Goal: Transaction & Acquisition: Book appointment/travel/reservation

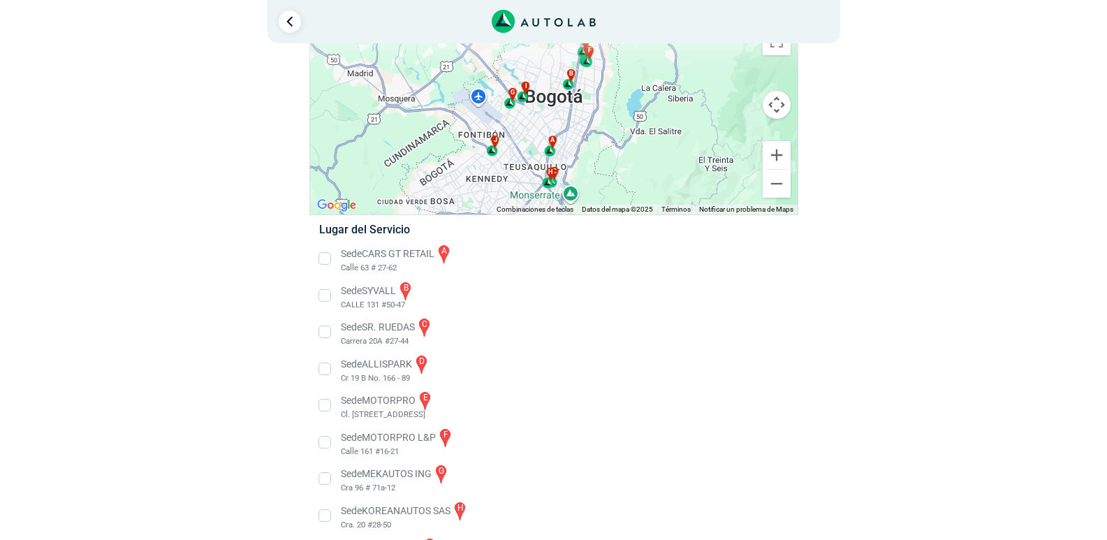
scroll to position [153, 0]
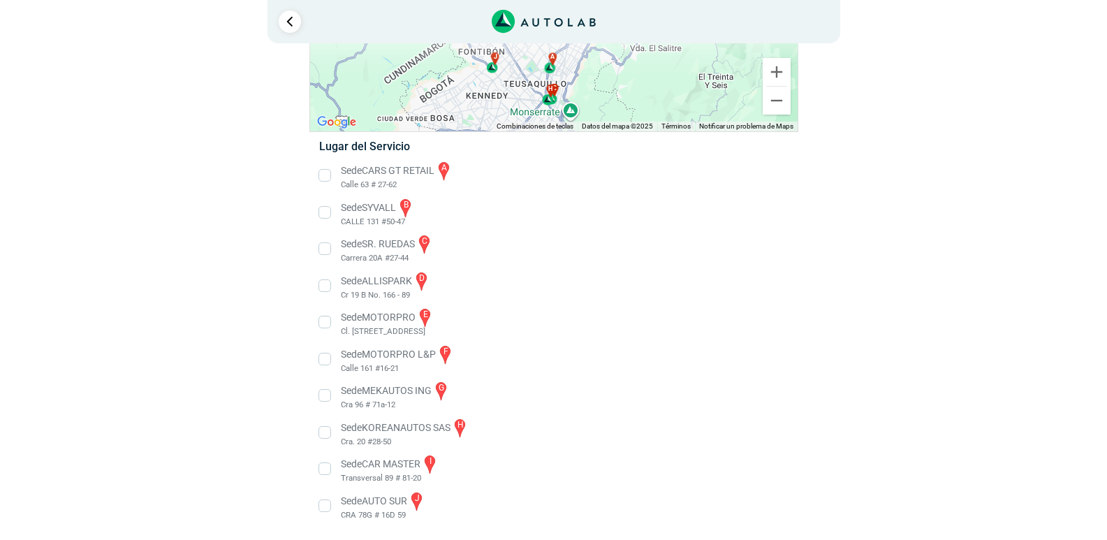
click at [325, 174] on li "Sede CARS GT RETAIL a Calle 63 # 27-62" at bounding box center [553, 175] width 489 height 31
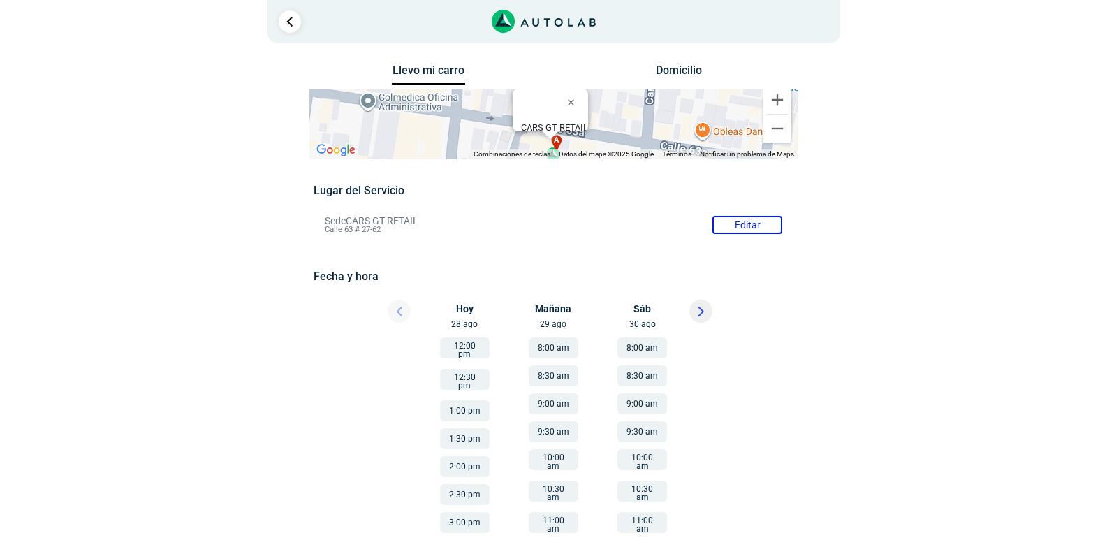
click at [474, 403] on button "1:00 pm" at bounding box center [465, 410] width 50 height 21
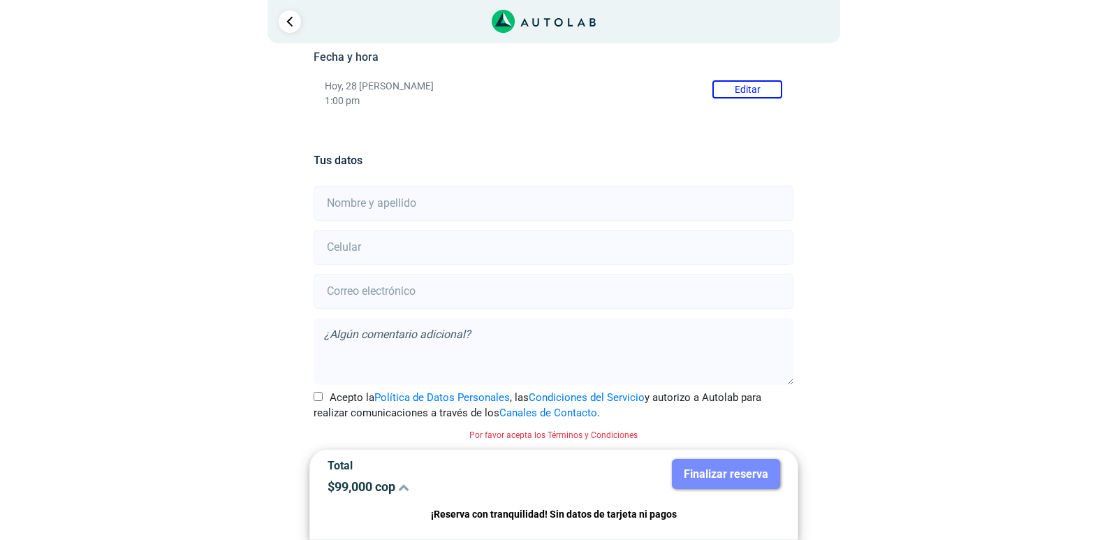
scroll to position [80, 0]
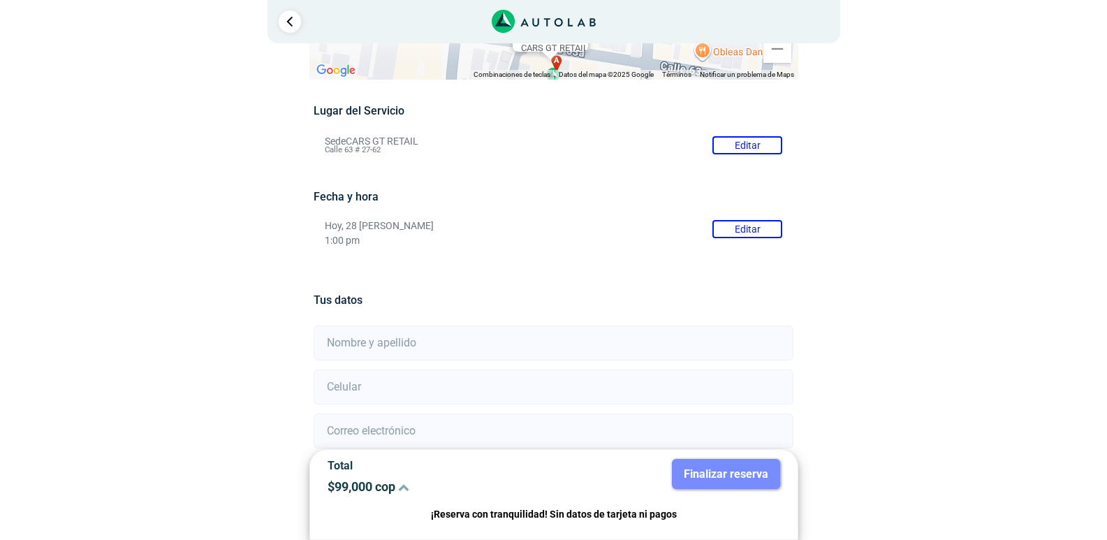
click at [385, 343] on input "text" at bounding box center [553, 342] width 480 height 35
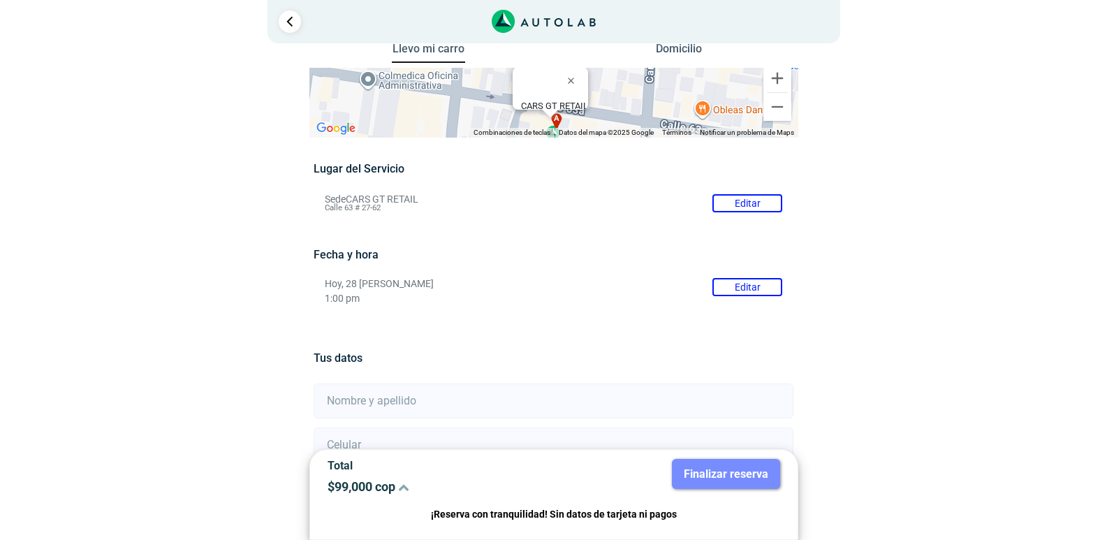
scroll to position [51, 0]
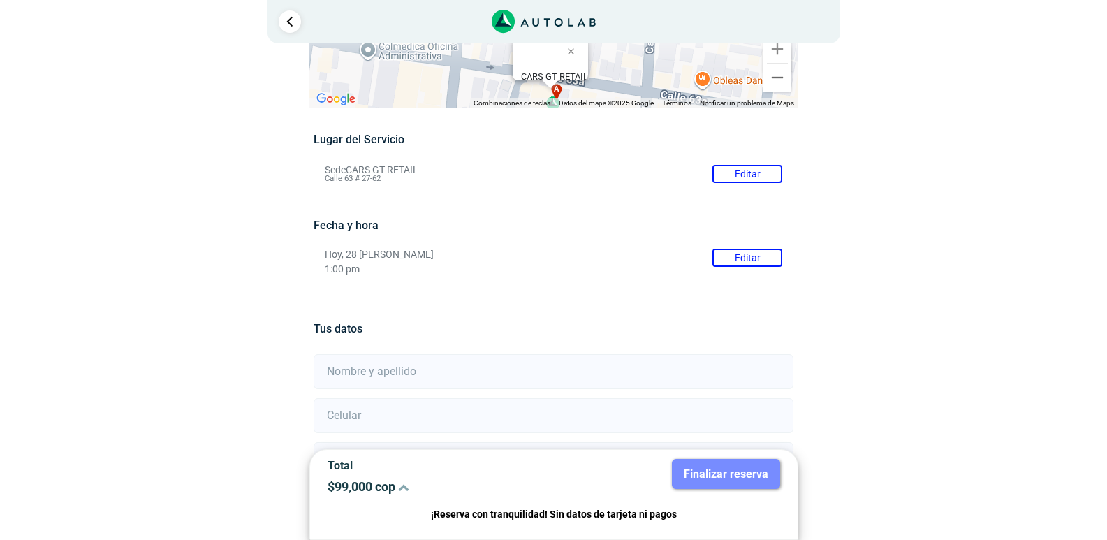
click at [750, 260] on button "Editar" at bounding box center [747, 258] width 70 height 18
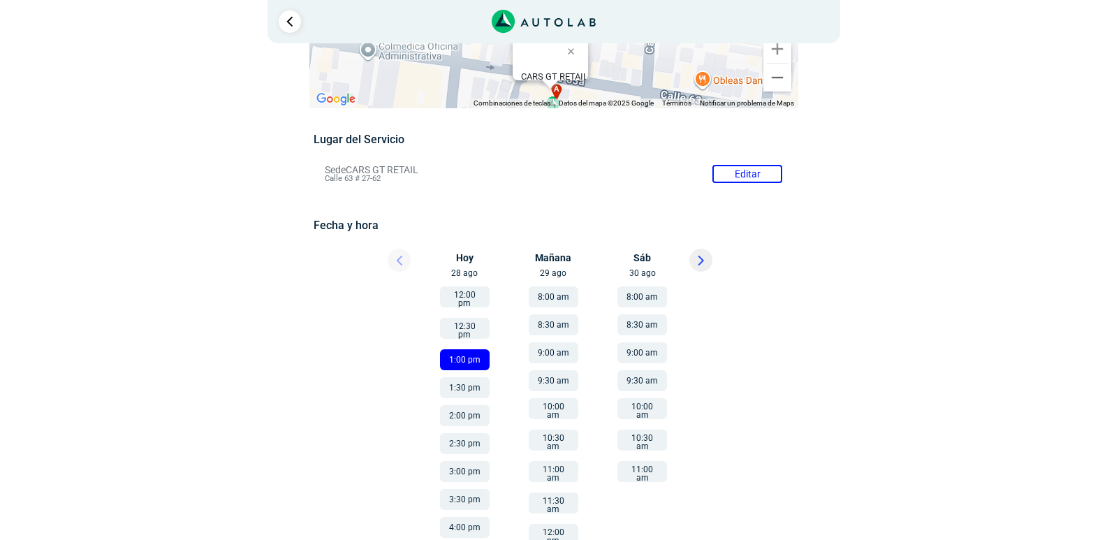
click at [473, 327] on button "12:30 pm" at bounding box center [465, 328] width 50 height 21
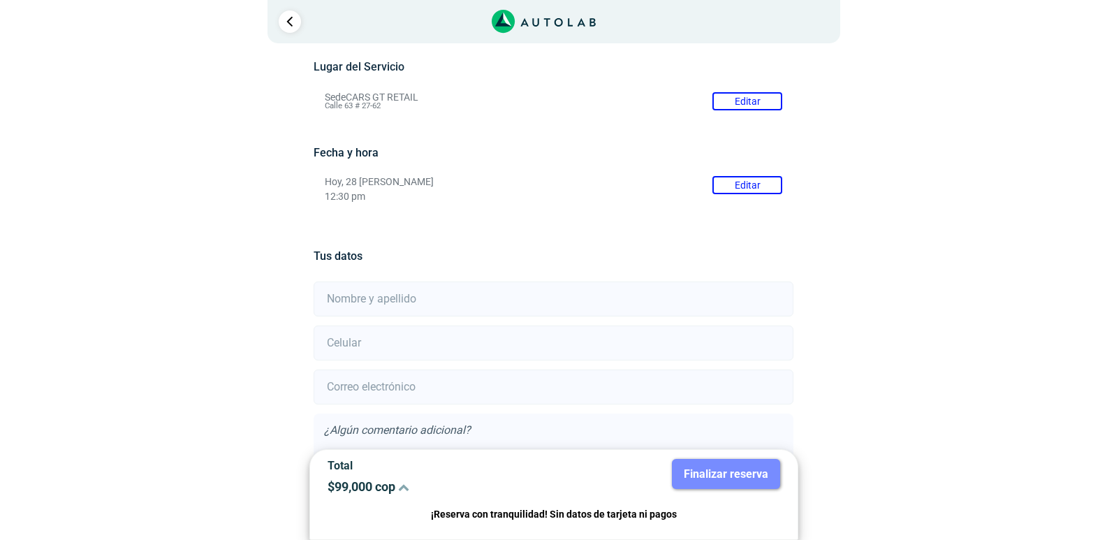
scroll to position [219, 0]
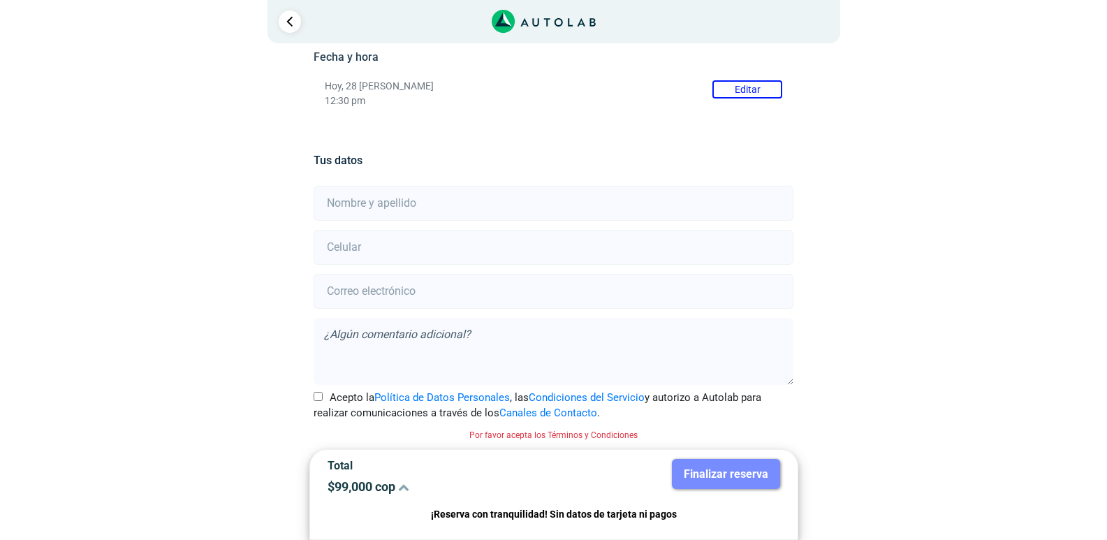
click at [455, 207] on input "text" at bounding box center [553, 203] width 480 height 35
type input "g"
type input "[PERSON_NAME] [PERSON_NAME]"
click at [426, 253] on input "number" at bounding box center [553, 247] width 480 height 35
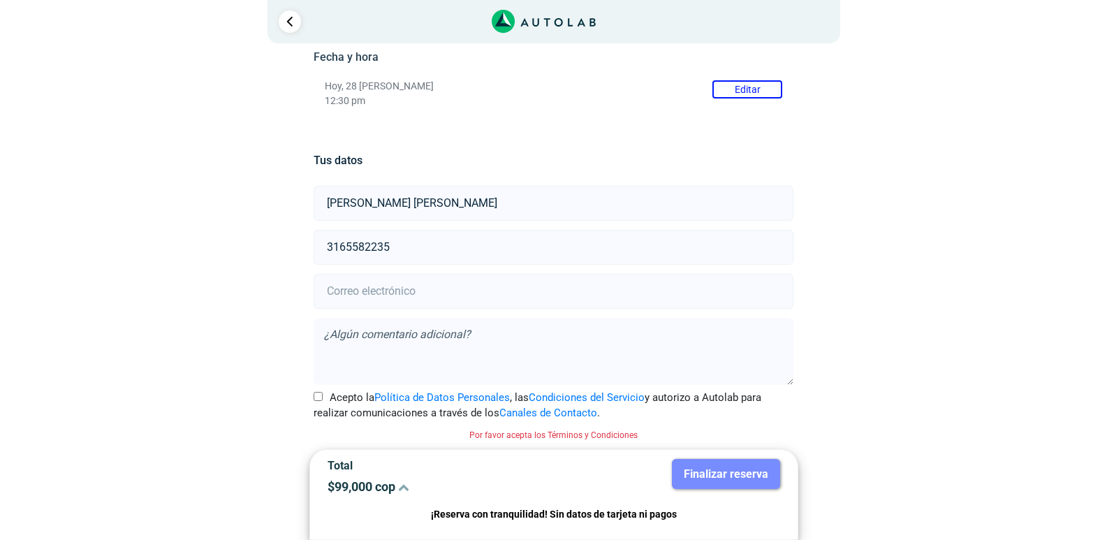
type input "3165582235"
click at [366, 293] on input "email" at bounding box center [553, 291] width 480 height 35
type input "[EMAIL_ADDRESS][DOMAIN_NAME]"
click at [318, 399] on input "Acepto la Política de Datos Personales , las Condiciones del Servicio y autoriz…" at bounding box center [317, 396] width 9 height 9
checkbox input "true"
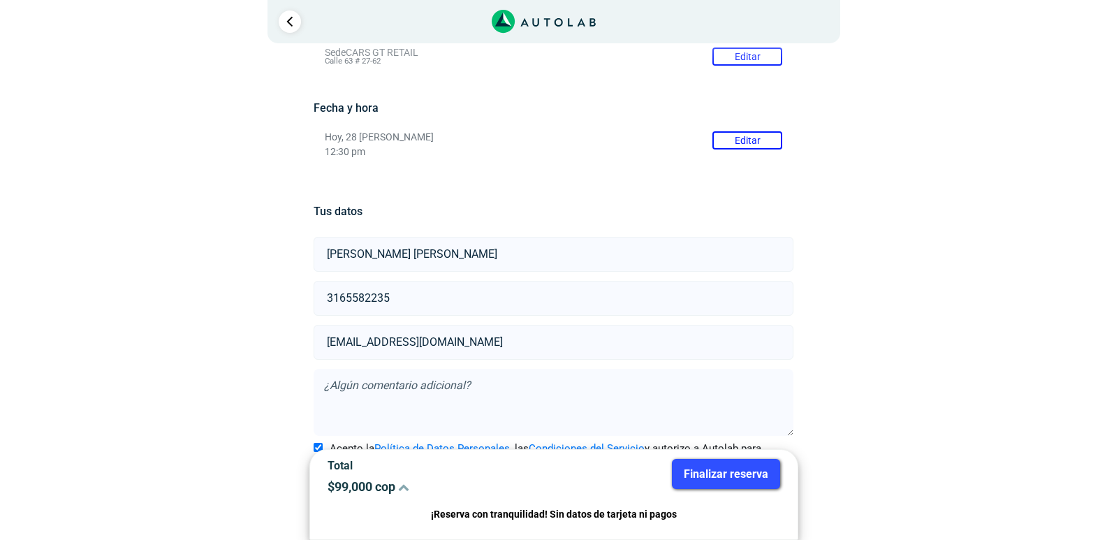
scroll to position [201, 0]
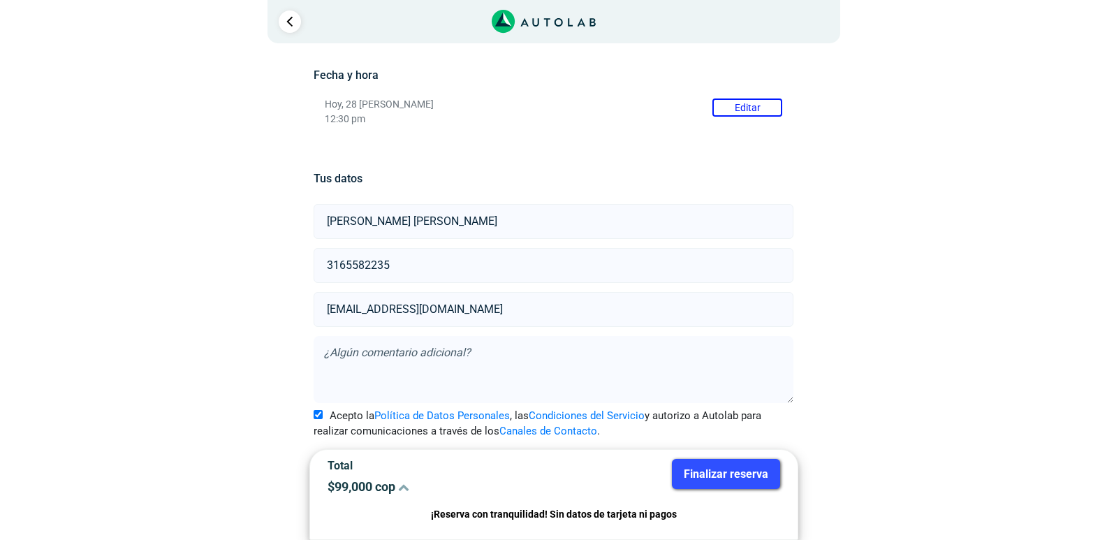
click at [714, 474] on button "Finalizar reserva" at bounding box center [726, 474] width 108 height 30
